Goal: Find specific page/section: Find specific page/section

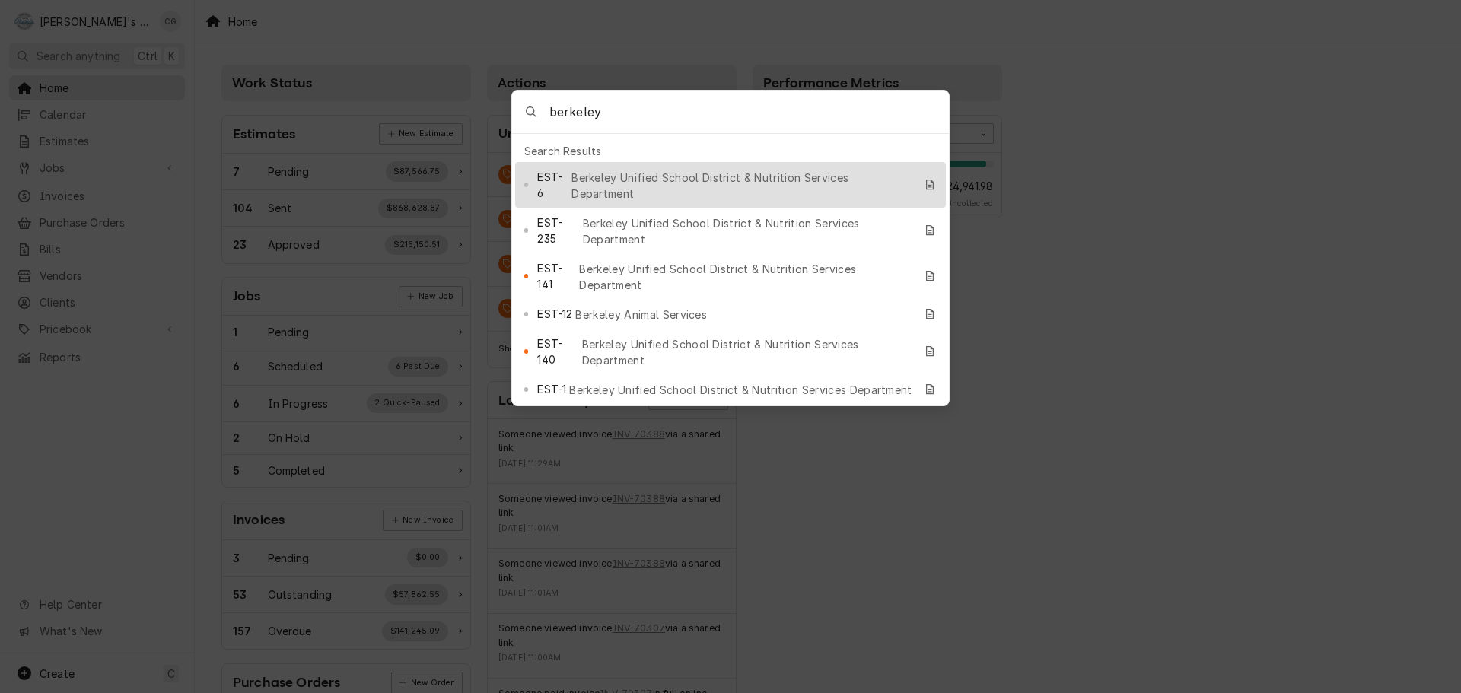
type input "berkeley"
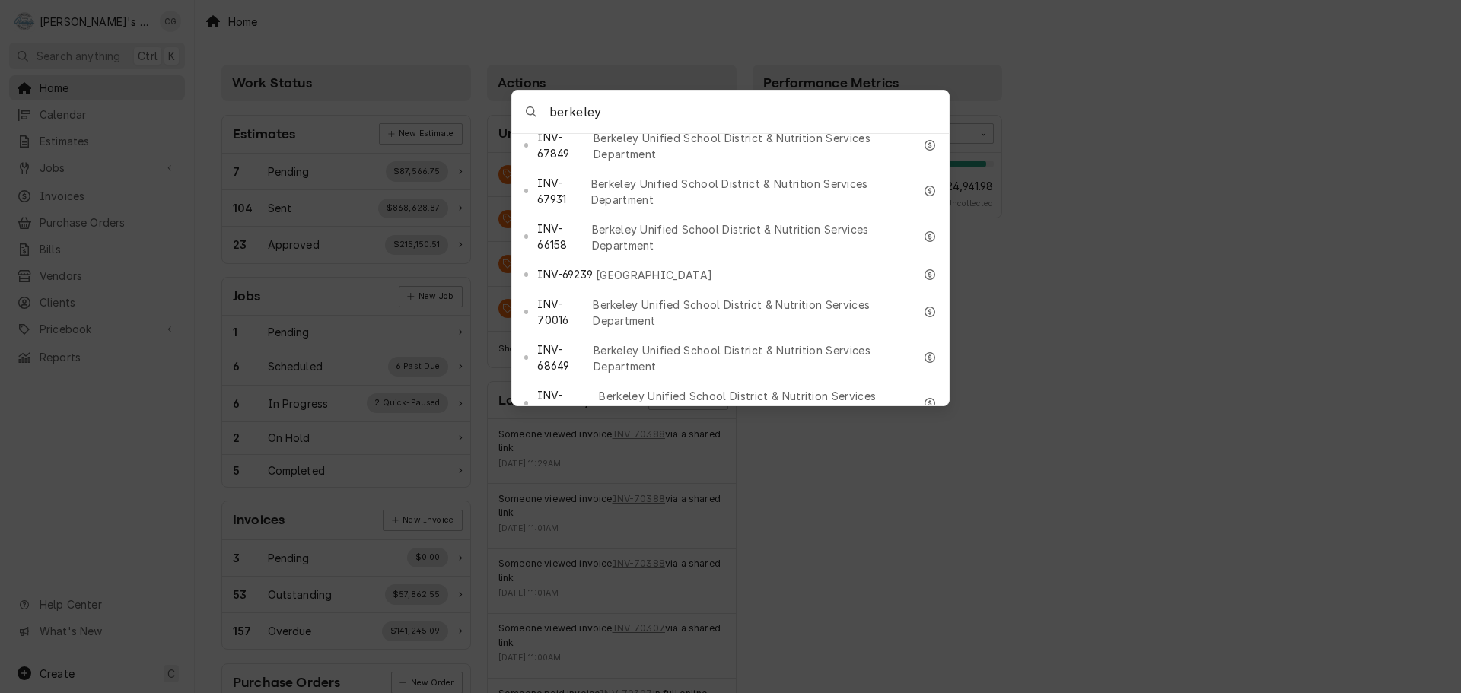
scroll to position [1597, 0]
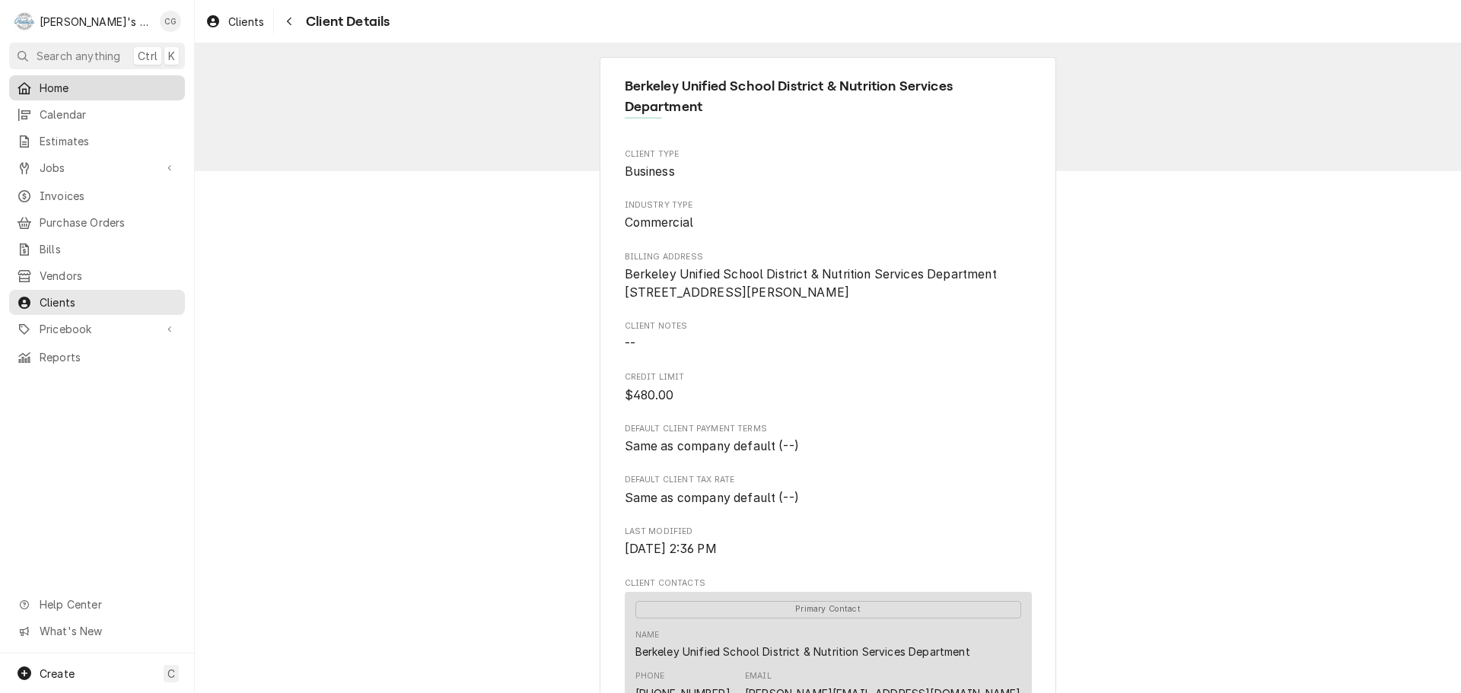
click at [91, 84] on span "Home" at bounding box center [109, 88] width 138 height 16
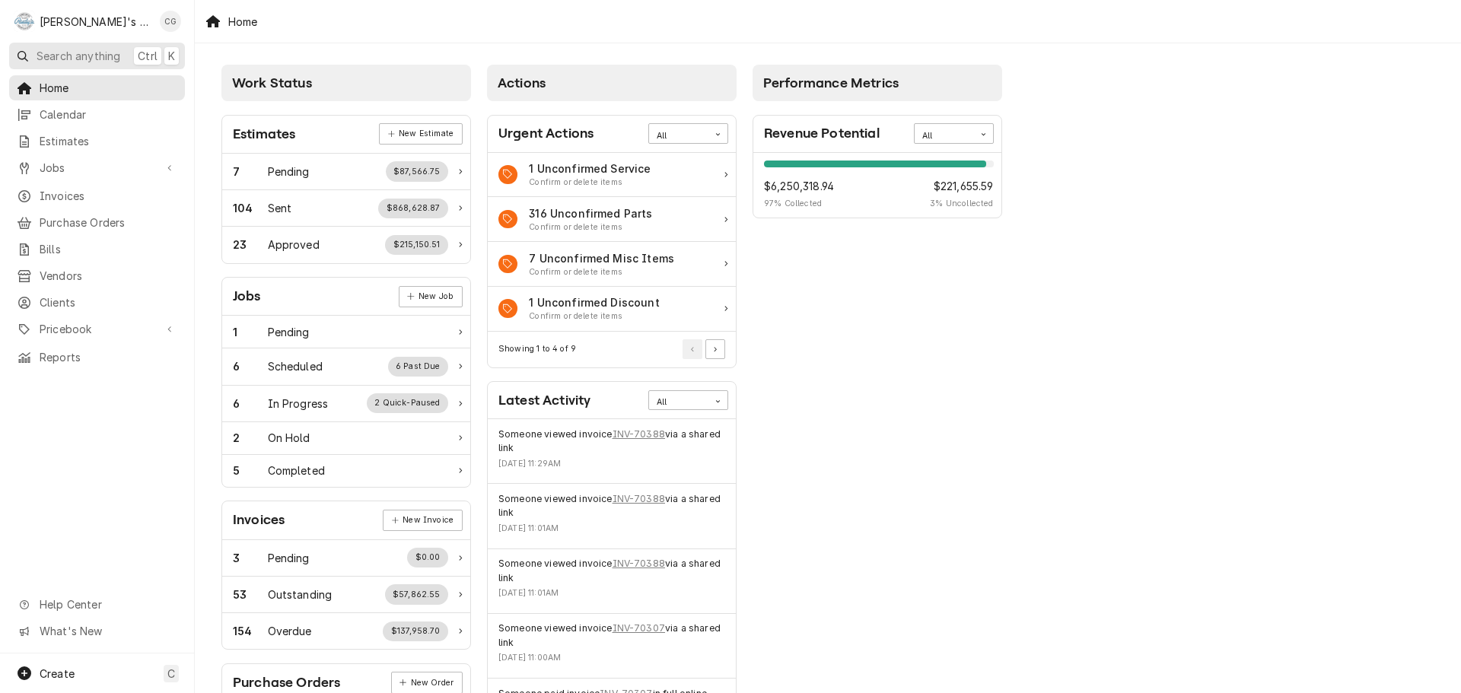
click at [129, 56] on button "Search anything Ctrl K" at bounding box center [97, 56] width 176 height 27
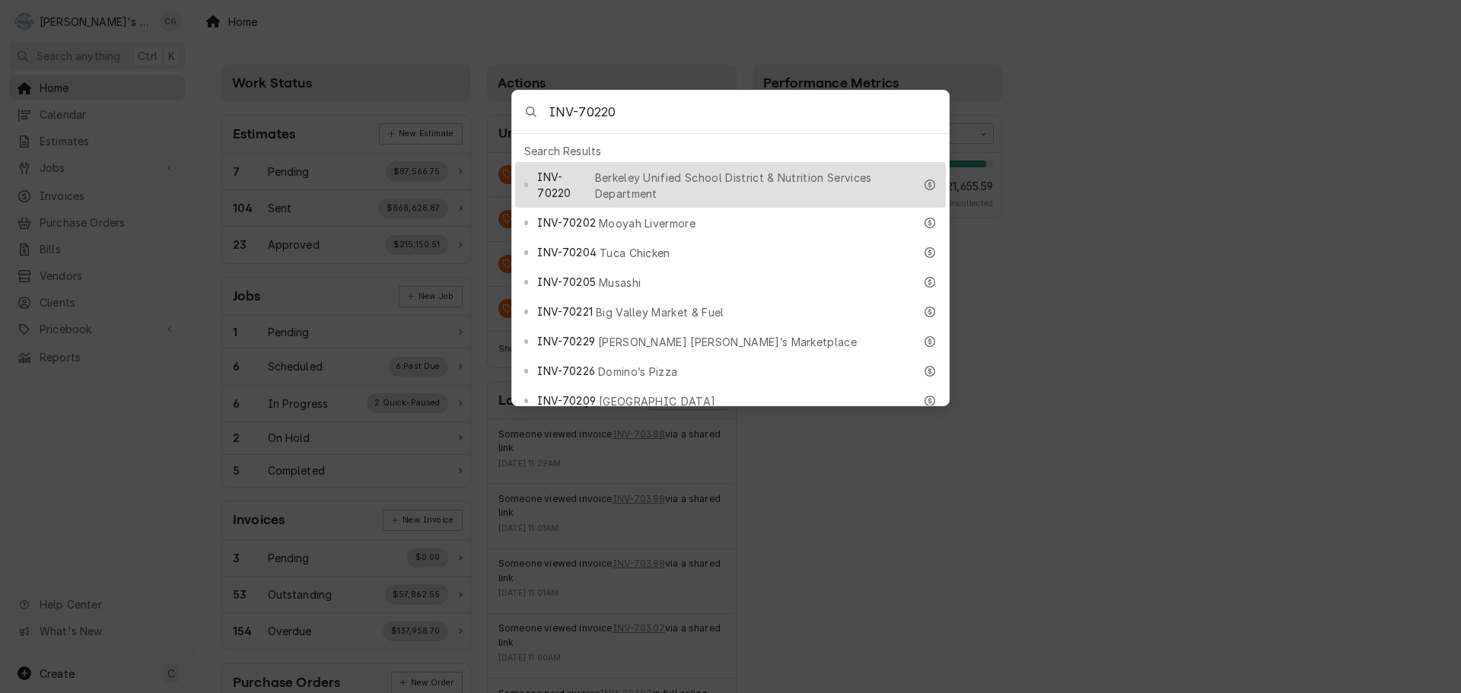
type input "INV-70220"
click at [666, 172] on span "Berkeley Unified School District & Nutrition Services Department" at bounding box center [754, 186] width 319 height 32
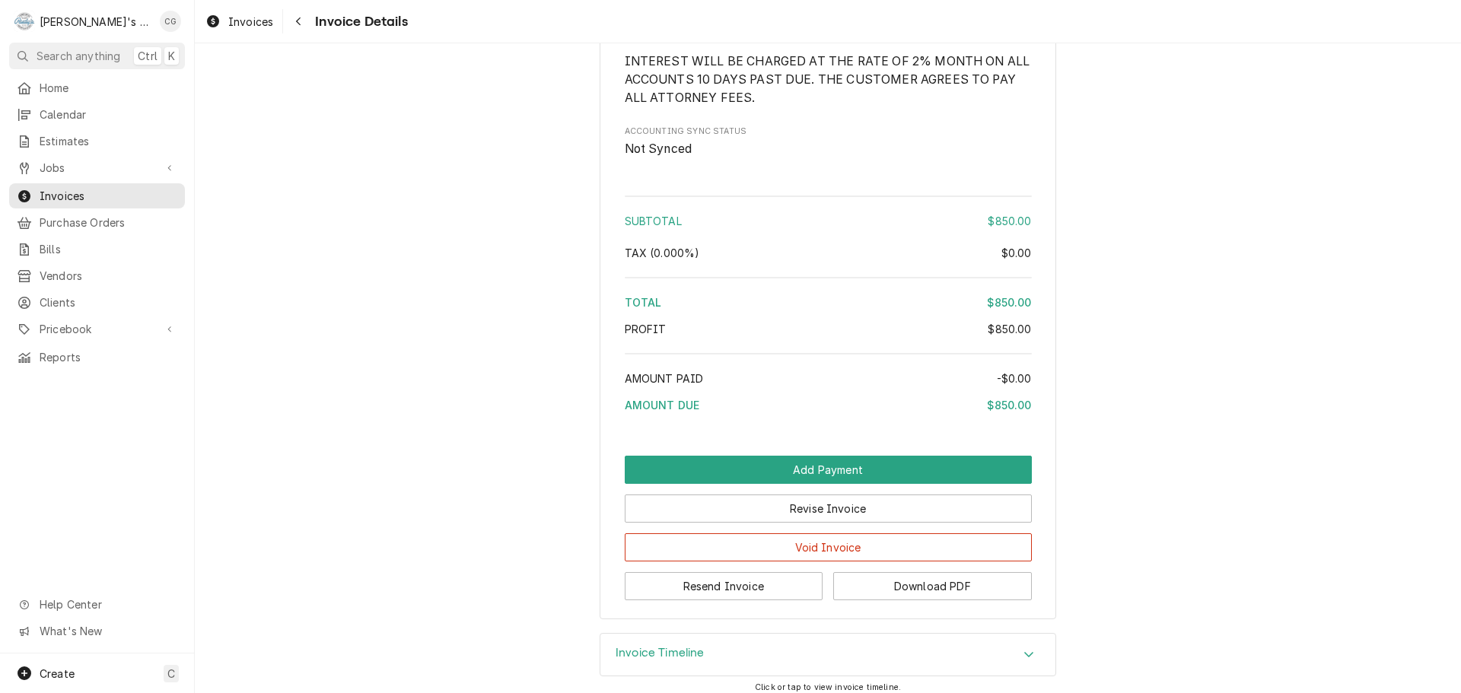
scroll to position [1963, 0]
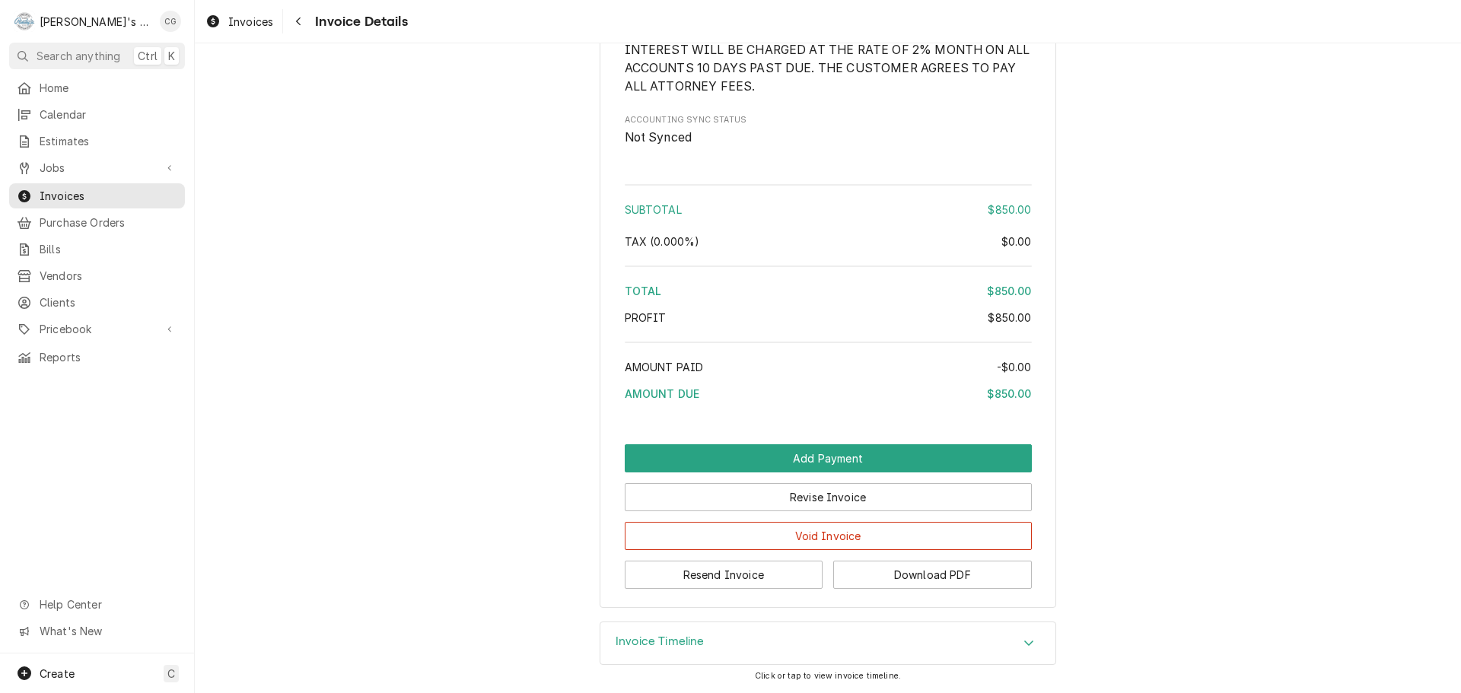
click at [1024, 639] on icon "Accordion Header" at bounding box center [1028, 643] width 11 height 12
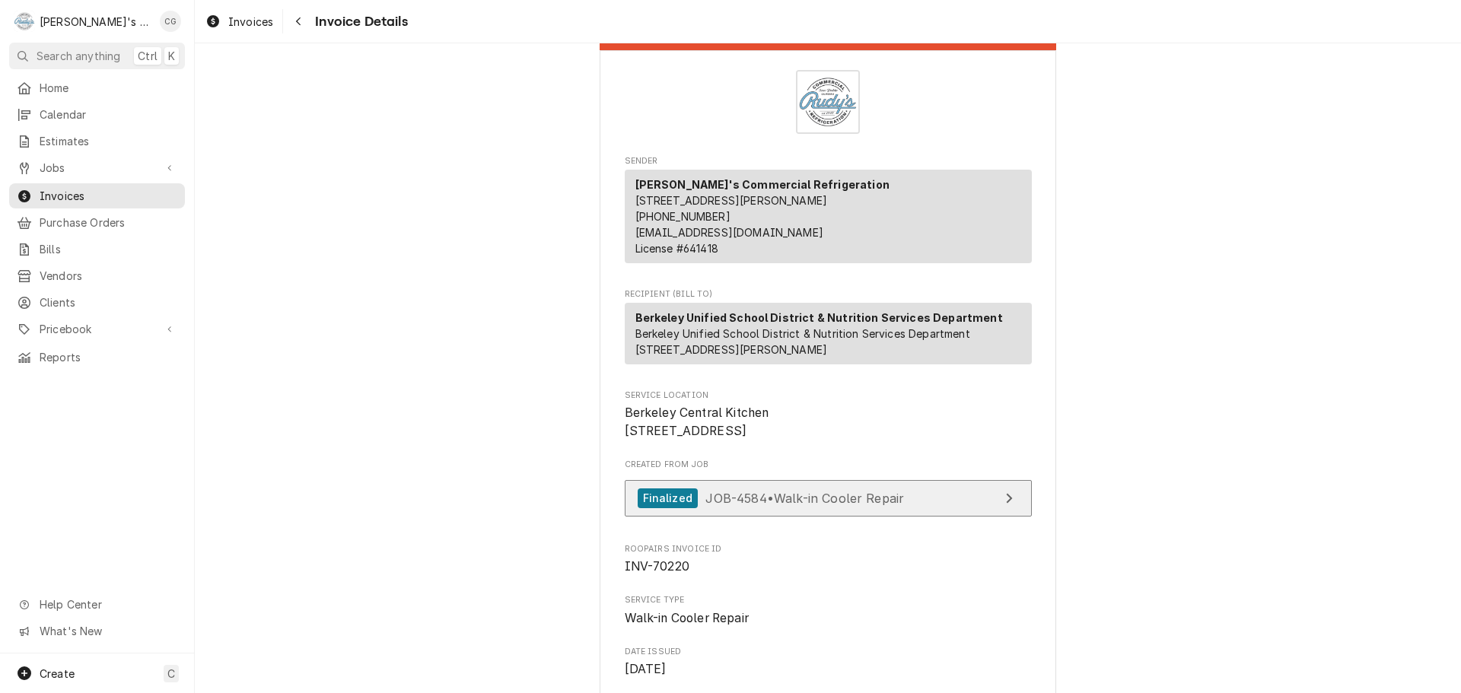
scroll to position [6, 0]
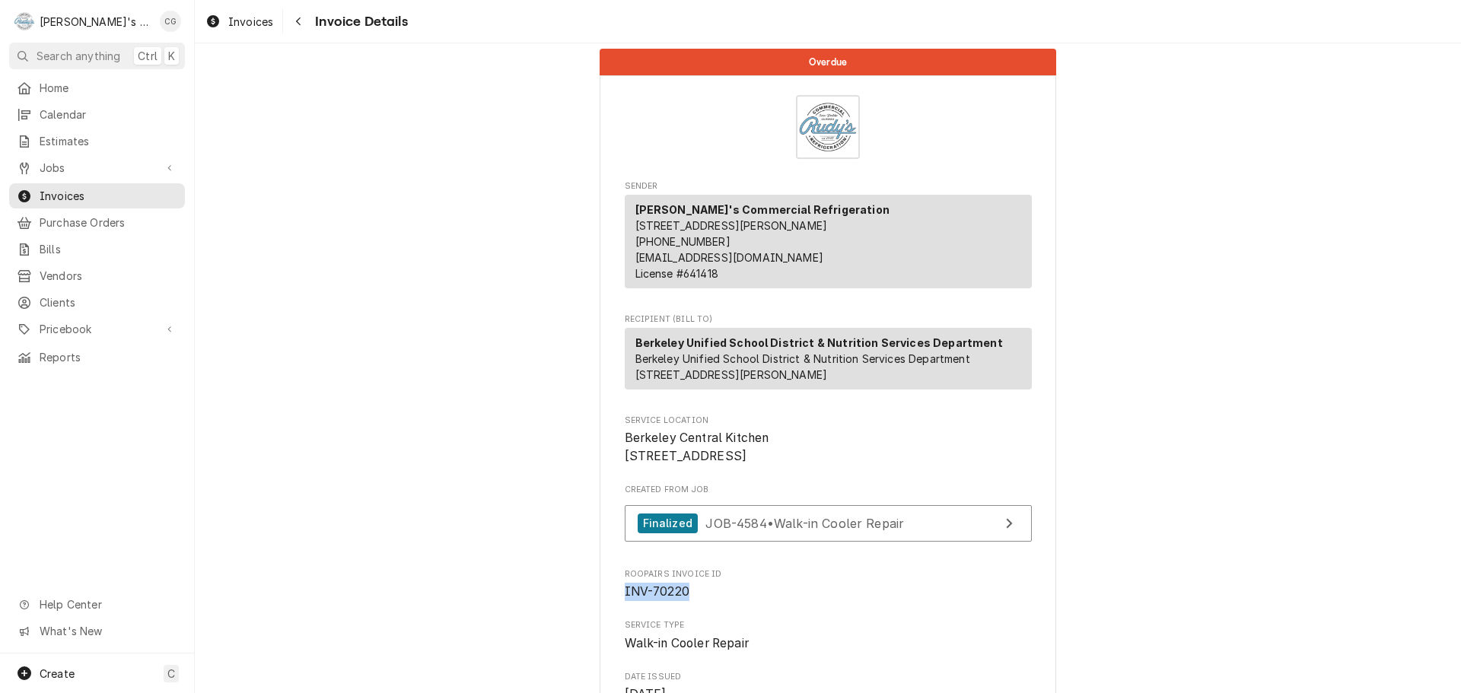
drag, startPoint x: 691, startPoint y: 639, endPoint x: 609, endPoint y: 648, distance: 81.9
copy span "INV-70220"
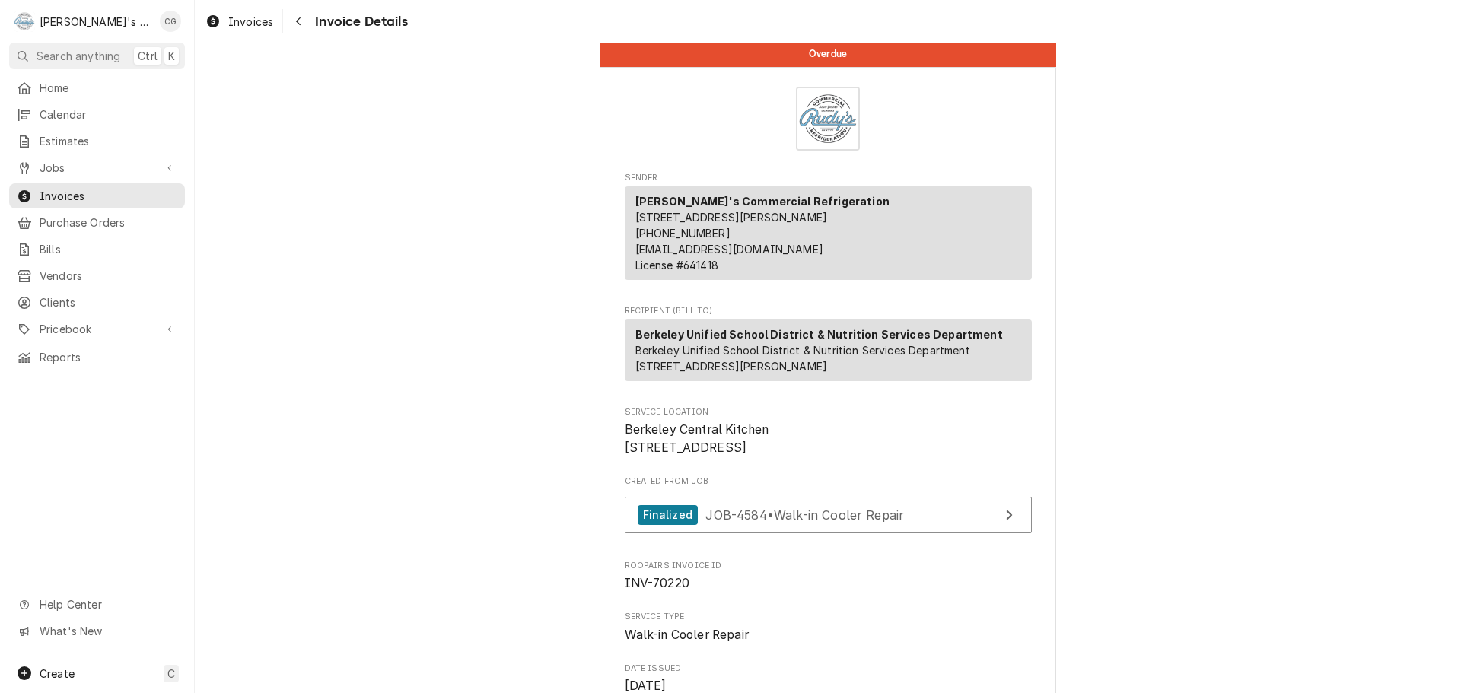
scroll to position [0, 0]
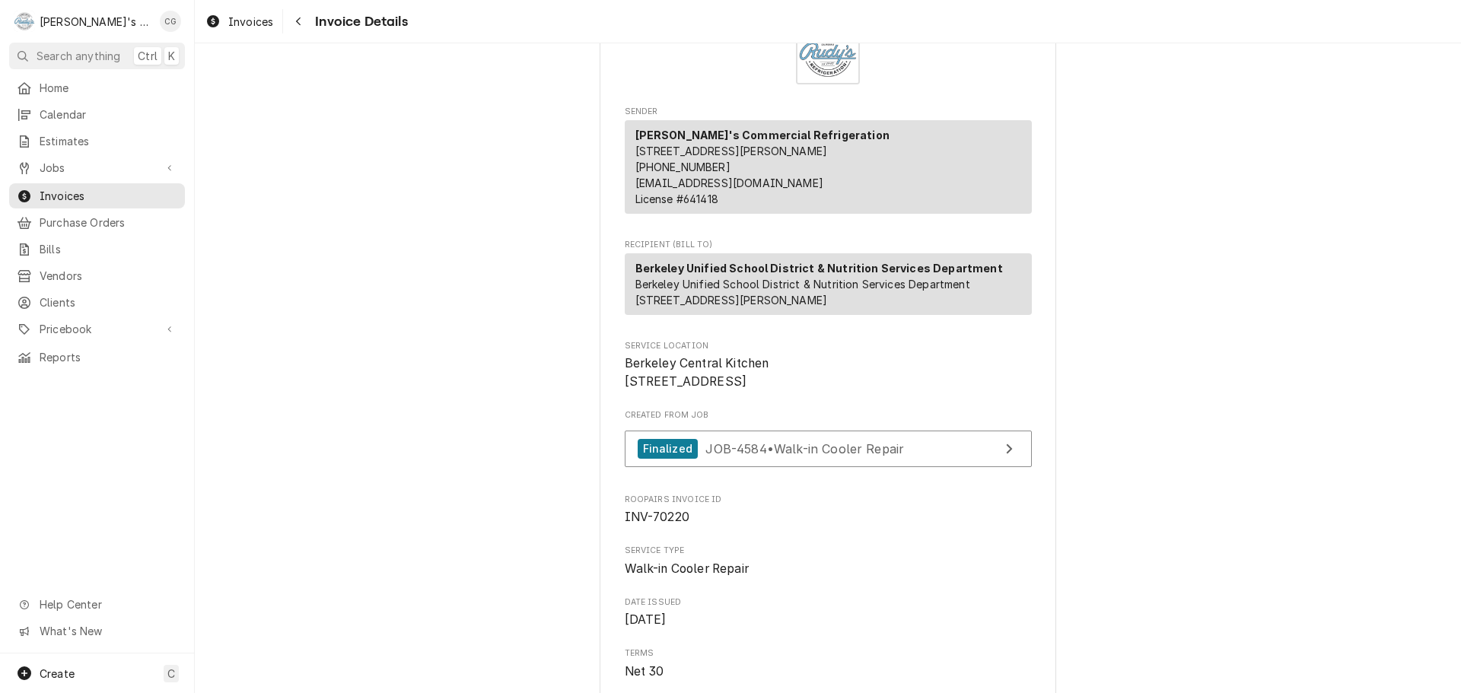
scroll to position [152, 0]
